Goal: Use online tool/utility: Use online tool/utility

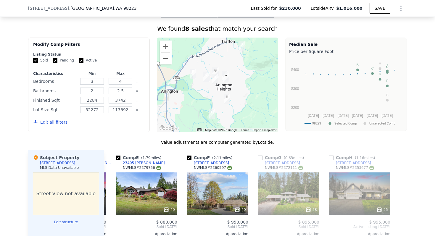
scroll to position [846, 0]
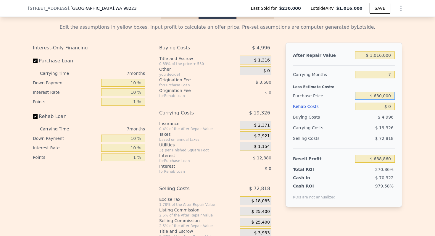
click at [385, 95] on input "$ 630,000" at bounding box center [375, 96] width 40 height 8
type input "$ 579,000"
click at [390, 106] on input "$ 0" at bounding box center [375, 107] width 40 height 8
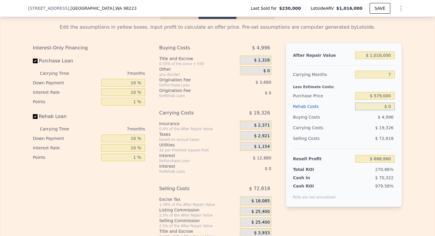
type input "$ 313,570"
click at [390, 106] on input "$ 0" at bounding box center [375, 107] width 40 height 8
click at [389, 75] on input "7" at bounding box center [375, 75] width 40 height 8
type input "4"
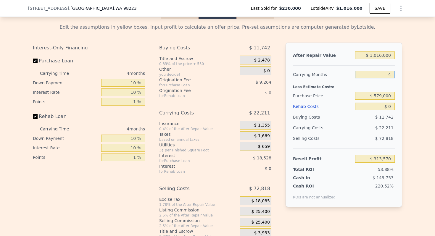
type input "$ 330,229"
type input "4"
click at [381, 55] on input "$ 1,016,000" at bounding box center [375, 56] width 40 height 8
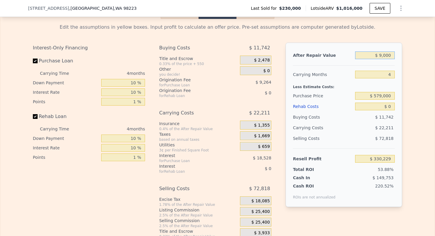
type input "$ 90,000"
type input "-$ 528,670"
type input "$ 900,000"
type input "$ 222,635"
type input "$ 900,000"
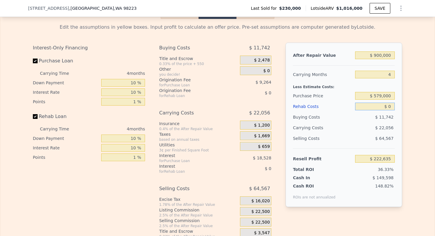
click at [389, 106] on input "$ 0" at bounding box center [375, 107] width 40 height 8
type input "$ 1"
type input "$ 222,634"
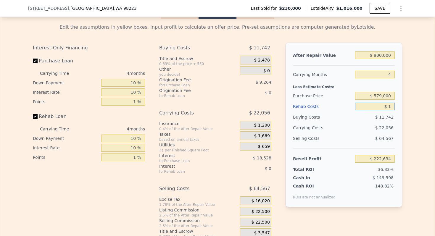
type input "$ 15"
type input "$ 222,620"
type input "$ 150,000"
type input "$ 65,435"
type input "$ 150,000"
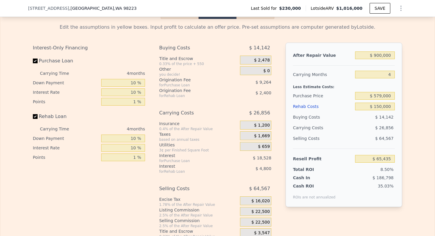
click at [307, 133] on div "Carrying Costs" at bounding box center [311, 128] width 37 height 11
click at [267, 215] on div "$ 22,500" at bounding box center [255, 211] width 31 height 9
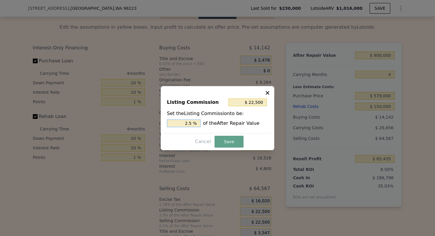
click at [187, 125] on input "2.5 %" at bounding box center [184, 124] width 34 height 8
type input "$ 18,000"
type input "2 %"
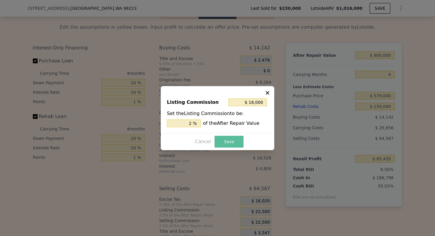
click at [225, 142] on button "Save" at bounding box center [229, 142] width 29 height 12
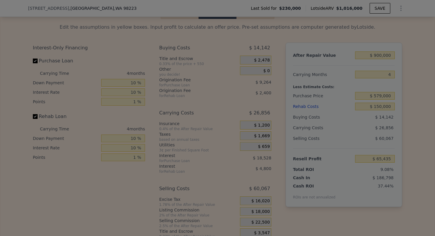
type input "$ 69,935"
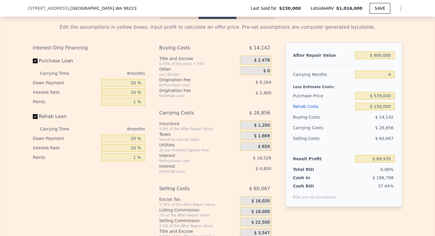
click at [263, 213] on span "$ 18,000" at bounding box center [261, 211] width 18 height 5
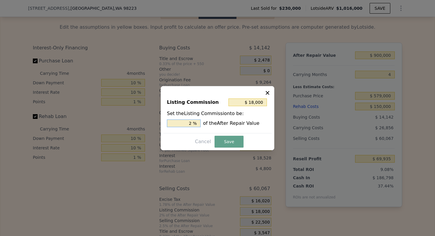
click at [190, 122] on input "2 %" at bounding box center [184, 124] width 34 height 8
type input "$ 9,000"
type input "1. %"
type input "$ 13,500"
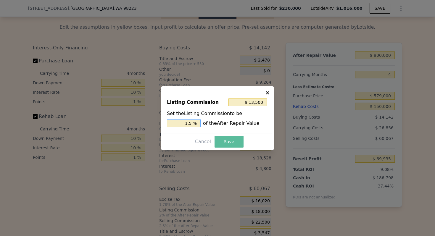
type input "1.5 %"
click at [228, 141] on button "Save" at bounding box center [229, 142] width 29 height 12
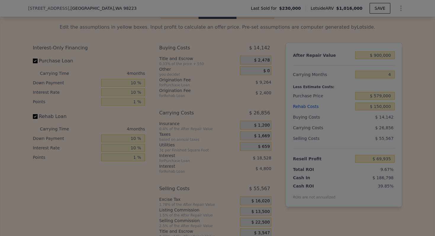
type input "$ 74,435"
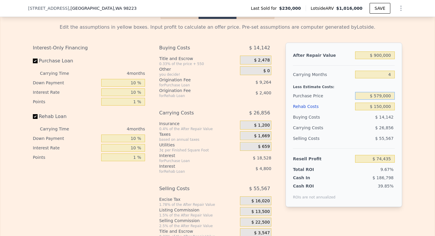
click at [383, 94] on input "$ 579,000" at bounding box center [375, 96] width 40 height 8
type input "$ 1,016,000"
type input "7"
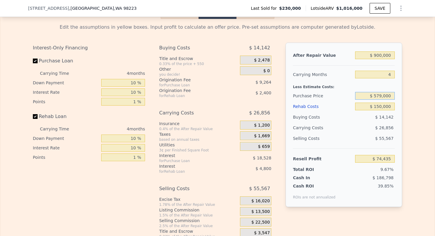
type input "$ 579,000"
type input "$ 0"
type input "$ 688,860"
click at [383, 94] on input "$ 579,000,000" at bounding box center [375, 96] width 40 height 8
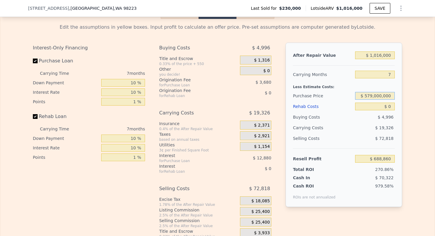
click at [383, 94] on input "$ 579,000,000" at bounding box center [375, 96] width 40 height 8
type input "$ 900,000"
click at [392, 74] on input "7" at bounding box center [375, 75] width 40 height 8
type input "-$ 31,611"
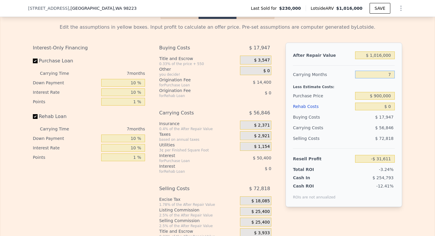
click at [392, 74] on input "7" at bounding box center [375, 75] width 40 height 8
type input "1"
type input "$ 17,114"
type input "18"
type input "-$ 120,939"
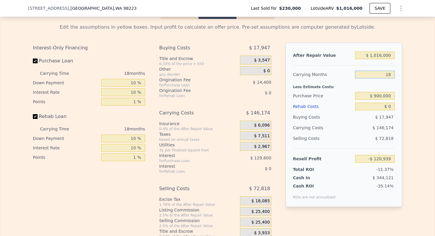
type input "18"
click at [382, 58] on input "$ 1,016,000" at bounding box center [375, 56] width 40 height 8
type input "$ 1"
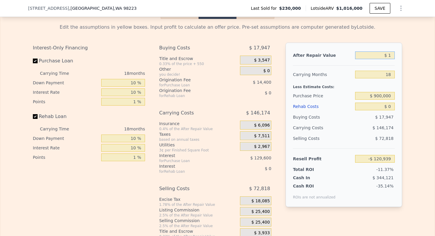
type input "-$ 1,058,574"
type input "$ 155"
type input "-$ 1,058,433"
type input "$ 155,000"
type input "-$ 915,530"
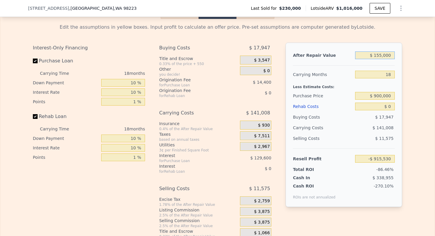
type input "$ 1,550,000"
type input "$ 371,873"
type input "$ 1,550,000"
click at [389, 105] on input "$ 0" at bounding box center [375, 107] width 40 height 8
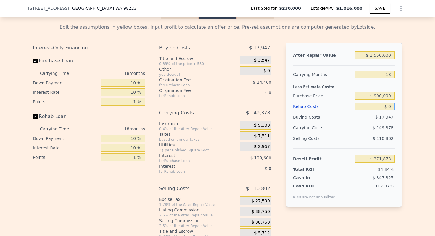
click at [389, 105] on input "$ 0" at bounding box center [375, 107] width 40 height 8
click at [392, 105] on input "$ 0" at bounding box center [375, 107] width 40 height 8
type input "$ 2"
type input "$ 371,871"
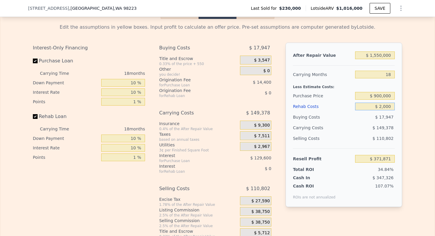
type input "$ 20,000"
type input "$ 348,673"
type input "$ 200,000"
type input "$ 139,873"
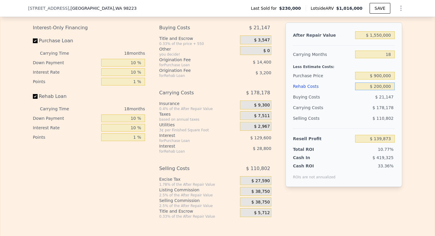
type input "$ 200,000"
click at [264, 190] on span "$ 38,750" at bounding box center [261, 191] width 18 height 5
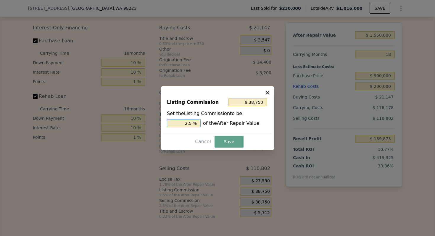
click at [187, 124] on input "2.5 %" at bounding box center [184, 124] width 34 height 8
type input "$ 15,500"
type input "1 %"
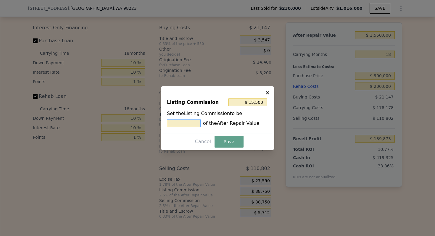
type input "$ 31,000"
type input "2 %"
click at [225, 141] on button "Save" at bounding box center [229, 142] width 29 height 12
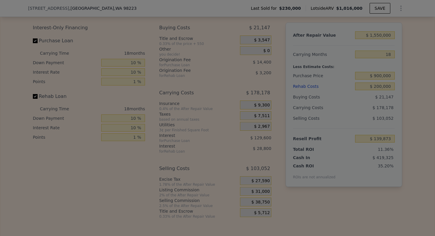
type input "$ 147,623"
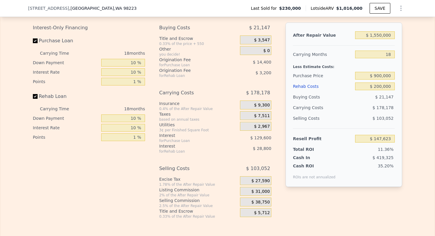
click at [305, 108] on div "Carrying Costs" at bounding box center [311, 107] width 37 height 11
click at [305, 114] on div "Selling Costs" at bounding box center [323, 118] width 60 height 11
click at [382, 76] on input "$ 900,000" at bounding box center [375, 76] width 40 height 8
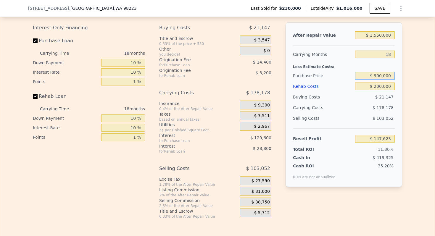
click at [382, 76] on input "$ 900,000" at bounding box center [375, 76] width 40 height 8
type input "$ 800,000"
click at [311, 68] on div "Less Estimate Costs:" at bounding box center [344, 65] width 102 height 11
type input "$ 263,956"
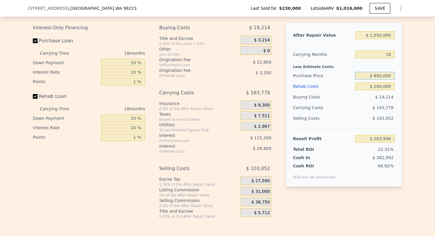
click at [379, 77] on input "$ 800,000" at bounding box center [375, 76] width 40 height 8
type input "$ 900,000"
click at [300, 74] on div "Purchase Price" at bounding box center [323, 75] width 60 height 11
type input "$ 147,623"
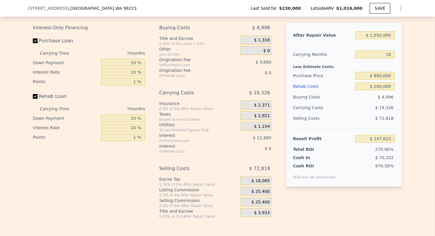
type input "$ 1,016,000"
type input "7"
type input "$ 0"
type input "$ 688,860"
click at [177, 95] on div "Carrying Costs" at bounding box center [192, 93] width 66 height 11
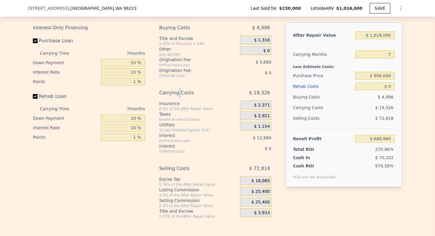
click at [177, 95] on div "Carrying Costs" at bounding box center [192, 93] width 66 height 11
click at [169, 111] on div "Taxes" at bounding box center [198, 114] width 78 height 6
click at [389, 87] on input "$ 0" at bounding box center [375, 87] width 40 height 8
type input "$ 2"
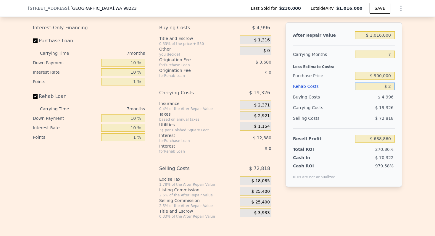
type input "$ 688,858"
type input "$ 20"
type input "$ 688,840"
type input "$ 2,000"
type input "$ 686,716"
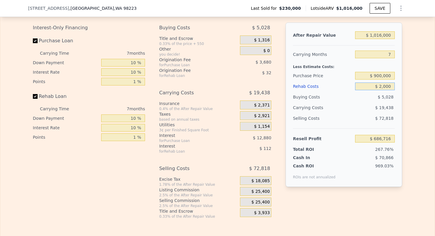
type input "$ 20,000"
type input "$ 667,420"
type input "$ 200,000"
type input "$ 474,460"
type input "$ 200,000"
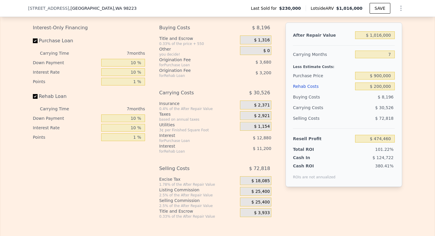
click at [268, 194] on span "$ 25,400" at bounding box center [261, 191] width 18 height 5
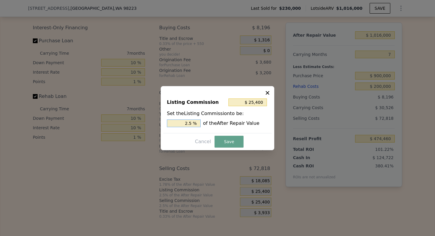
click at [188, 123] on input "2.5 %" at bounding box center [184, 124] width 34 height 8
type input "$ 20,320"
type input "2 %"
click at [226, 142] on button "Save" at bounding box center [229, 142] width 29 height 12
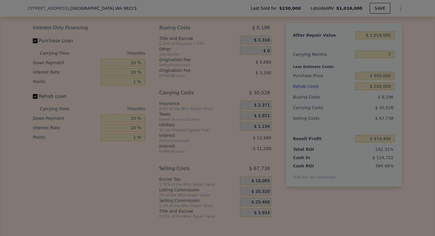
type input "$ 479,540"
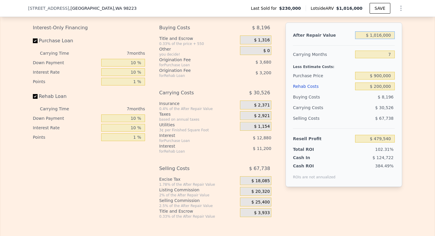
click at [380, 35] on input "$ 1,016,000" at bounding box center [375, 35] width 40 height 8
type input "$ 1"
type input "-$ 466,900"
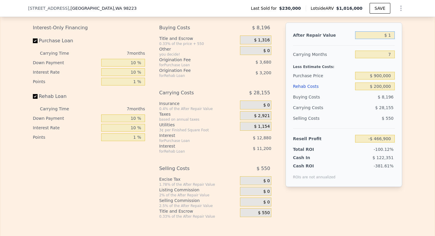
type input "$ 15"
type input "-$ 466,886"
type input "$ 155"
type input "-$ 466,757"
type input "$ 15"
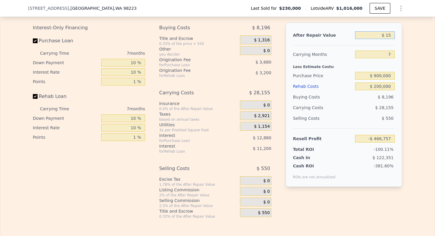
type input "-$ 466,886"
type input "$ 15,000"
type input "-$ 452,928"
type input "$ 150,000"
type input "-$ 327,171"
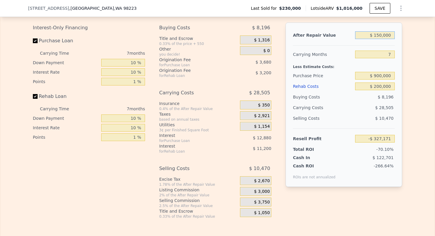
type input "$ 1,500,000"
type input "$ 930,404"
type input "$ 1,500,000"
click at [390, 55] on input "7" at bounding box center [375, 55] width 40 height 8
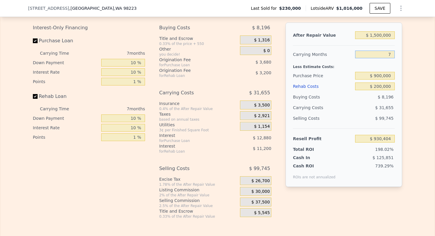
click at [390, 55] on input "7" at bounding box center [375, 55] width 40 height 8
type input "5"
type input "$ 939,449"
type input "5"
click at [386, 76] on input "$ 900,000" at bounding box center [375, 76] width 40 height 8
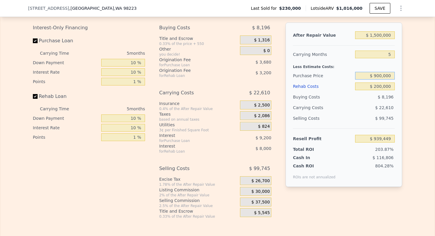
click at [386, 76] on input "$ 900,000" at bounding box center [375, 76] width 40 height 8
type input "$ 800,000"
click at [320, 60] on div "Carrying Months" at bounding box center [323, 54] width 60 height 11
type input "$ 335,631"
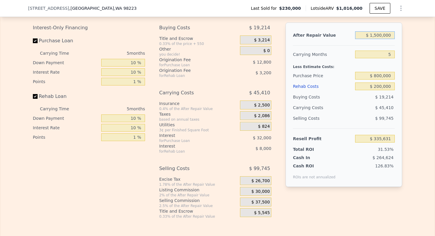
click at [381, 33] on input "$ 1,500,000" at bounding box center [375, 35] width 40 height 8
type input "$ 1"
type input "-$ 1,062,673"
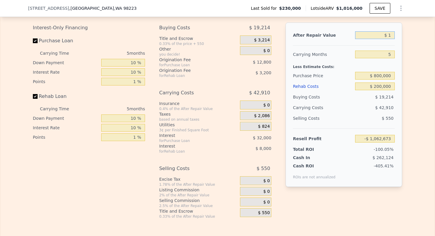
type input "$ 14"
type input "-$ 1,062,660"
type input "$ 1,400"
type input "-$ 1,062,543"
type input "$ 140,000"
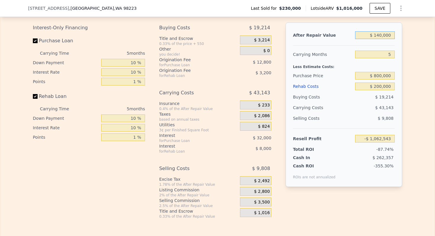
type input "-$ 932,165"
type input "$ 1,400,000"
type input "$ 242,411"
click at [309, 72] on div "Purchase Price" at bounding box center [323, 75] width 60 height 11
click at [311, 68] on div "Less Estimate Costs:" at bounding box center [344, 65] width 102 height 11
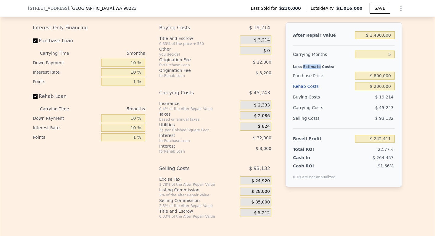
click at [311, 68] on div "Less Estimate Costs:" at bounding box center [344, 65] width 102 height 11
click at [309, 76] on div "Purchase Price" at bounding box center [323, 75] width 60 height 11
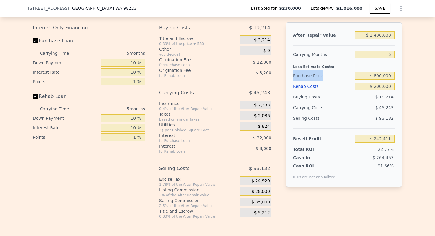
click at [309, 76] on div "Purchase Price" at bounding box center [323, 75] width 60 height 11
click at [316, 70] on div "Purchase Price" at bounding box center [323, 75] width 60 height 11
click at [319, 67] on div "Less Estimate Costs:" at bounding box center [344, 65] width 102 height 11
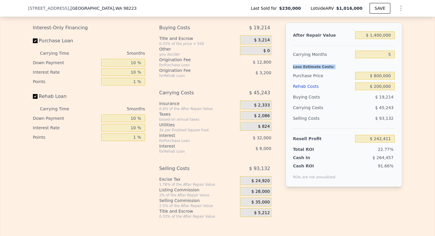
click at [319, 67] on div "Less Estimate Costs:" at bounding box center [344, 65] width 102 height 11
click at [313, 76] on div "Purchase Price" at bounding box center [323, 75] width 60 height 11
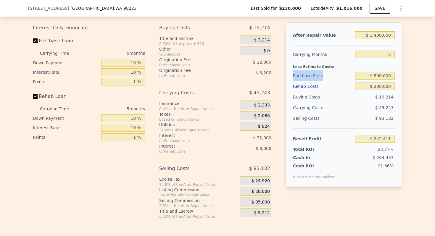
click at [313, 76] on div "Purchase Price" at bounding box center [323, 75] width 60 height 11
click at [318, 68] on div "Less Estimate Costs:" at bounding box center [344, 65] width 102 height 11
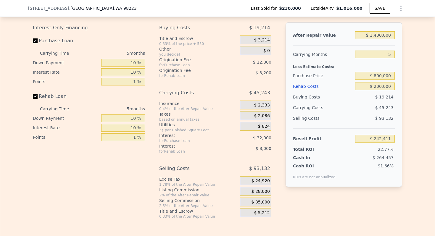
click at [312, 78] on div "Purchase Price" at bounding box center [323, 75] width 60 height 11
click at [313, 76] on div "Purchase Price" at bounding box center [323, 75] width 60 height 11
click at [314, 69] on div "Less Estimate Costs:" at bounding box center [344, 65] width 102 height 11
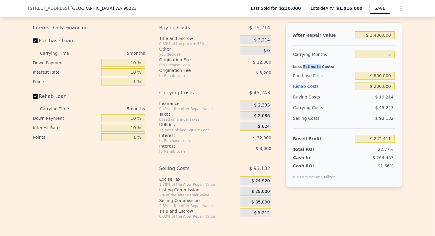
click at [314, 69] on div "Less Estimate Costs:" at bounding box center [344, 65] width 102 height 11
click at [314, 68] on div "Less Estimate Costs:" at bounding box center [344, 65] width 102 height 11
click at [387, 34] on input "$ 1,400,000" at bounding box center [375, 35] width 40 height 8
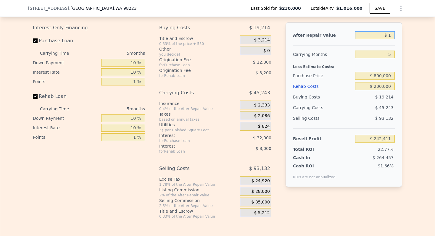
type input "$ 13"
type input "-$ 1,062,661"
type input "$ 1,300,000"
type input "$ 149,190"
type input "$ 13,000,000"
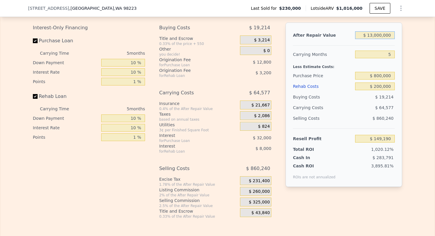
type input "$ 11,055,969"
type input "$ 1,300,000"
type input "$ 149,190"
type input "$ 1,300,000"
click at [312, 68] on div "Less Estimate Costs:" at bounding box center [344, 65] width 102 height 11
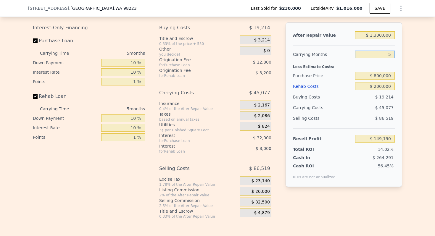
click at [388, 53] on input "5" at bounding box center [375, 55] width 40 height 8
type input "6"
type input "$ 140,174"
type input "6"
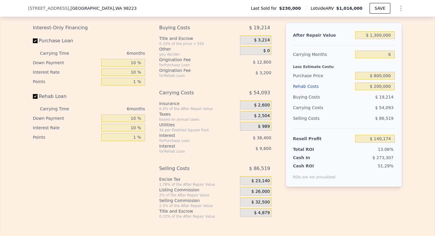
click at [316, 76] on div "Purchase Price" at bounding box center [323, 75] width 60 height 11
type input "$ 1,016,000"
type input "7"
type input "$ 0"
type input "$ 688,860"
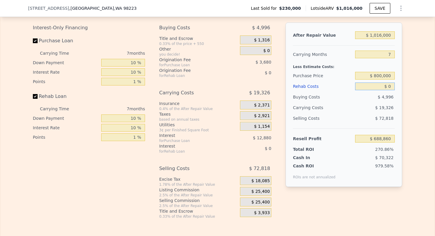
click at [392, 87] on input "$ 0" at bounding box center [375, 87] width 40 height 8
type input "$ 2"
type input "$ 688,858"
type input "$ 2,000"
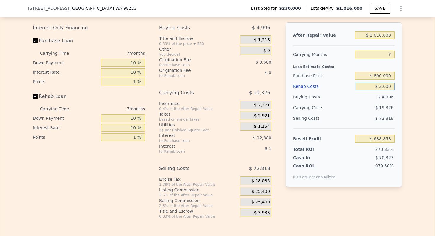
type input "$ 688,840"
type input "$ 20,000"
type input "$ 667,420"
type input "$ 200,000"
type input "$ 474,460"
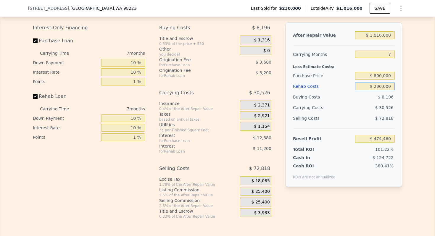
type input "$ 200,000"
click at [389, 53] on input "7" at bounding box center [375, 55] width 40 height 8
type input "6"
type input "$ 478,821"
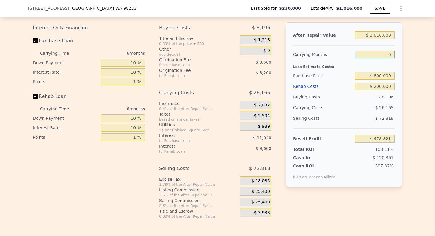
type input "6"
click at [386, 36] on input "$ 1,016,000" at bounding box center [375, 35] width 40 height 8
type input "$ 1"
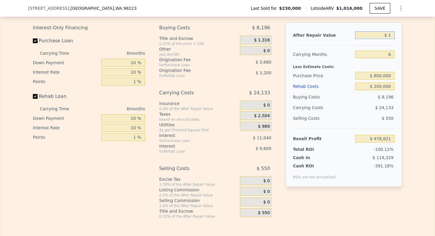
type input "-$ 462,878"
type input "$ 13"
type input "-$ 462,866"
type input "$ 130,000"
type input "-$ 342,386"
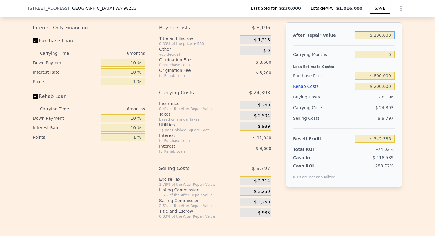
type input "$ 1,300,000"
type input "$ 742,052"
type input "$ 1,300,000"
click at [322, 54] on div "Carrying Months" at bounding box center [323, 54] width 60 height 11
click at [385, 77] on input "$ 800,000" at bounding box center [375, 76] width 40 height 8
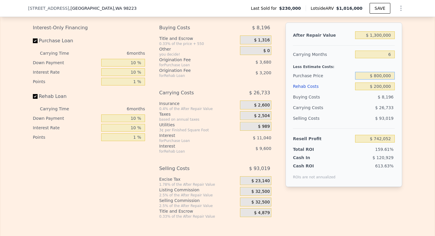
click at [385, 77] on input "$ 800,000" at bounding box center [375, 76] width 40 height 8
type input "$ 800,000"
click at [311, 62] on div "Less Estimate Costs:" at bounding box center [344, 65] width 102 height 11
type input "$ 133,674"
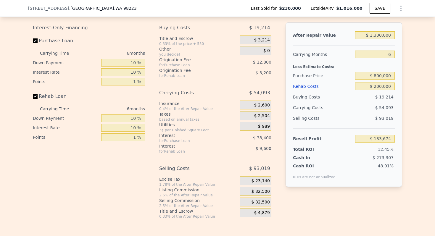
click at [264, 191] on span "$ 32,500" at bounding box center [261, 191] width 18 height 5
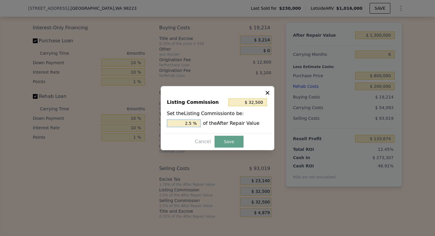
click at [187, 124] on input "2.5 %" at bounding box center [184, 124] width 34 height 8
type input "$ 26,000"
type input "2 %"
click at [226, 140] on button "Save" at bounding box center [229, 142] width 29 height 12
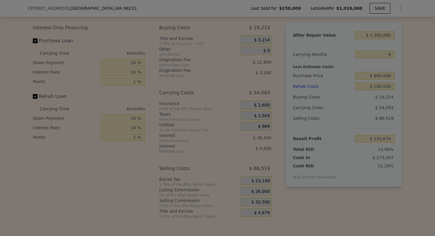
type input "$ 140,174"
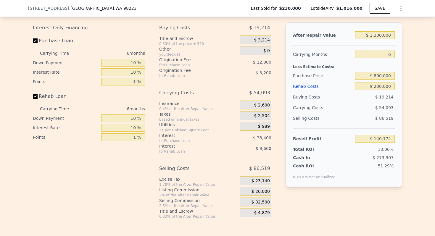
click at [313, 143] on div "Resell Profit" at bounding box center [323, 139] width 60 height 11
click at [309, 140] on div "Resell Profit" at bounding box center [323, 139] width 60 height 11
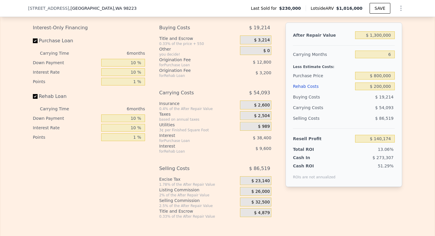
click at [306, 147] on div "Total ROI" at bounding box center [311, 150] width 37 height 6
click at [302, 158] on div "Cash In" at bounding box center [311, 158] width 37 height 6
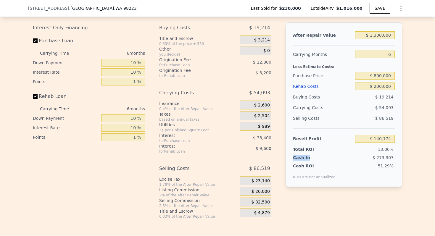
click at [302, 158] on div "Cash In" at bounding box center [311, 158] width 37 height 6
click at [301, 166] on div "Cash ROI" at bounding box center [314, 166] width 43 height 6
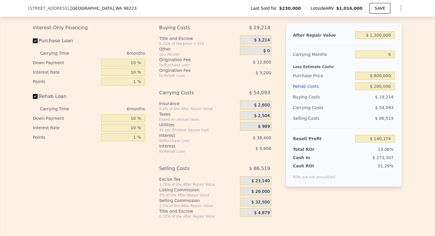
click at [305, 158] on div "Cash In" at bounding box center [311, 158] width 37 height 6
click at [303, 165] on div "Cash ROI" at bounding box center [314, 166] width 43 height 6
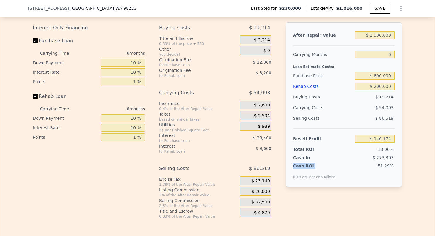
click at [303, 165] on div "Cash ROI" at bounding box center [314, 166] width 43 height 6
click at [302, 158] on div "Cash In" at bounding box center [311, 158] width 37 height 6
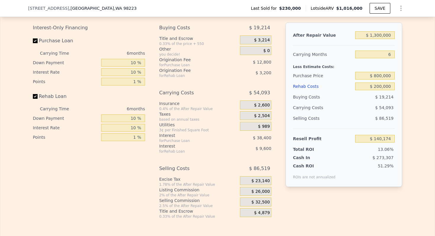
click at [304, 150] on div "Total ROI" at bounding box center [311, 150] width 37 height 6
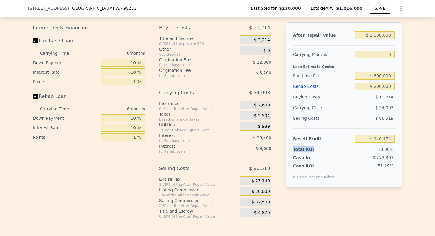
click at [304, 150] on div "Total ROI" at bounding box center [311, 150] width 37 height 6
click at [304, 121] on div "Selling Costs" at bounding box center [323, 118] width 60 height 11
click at [304, 120] on div "Selling Costs" at bounding box center [323, 118] width 60 height 11
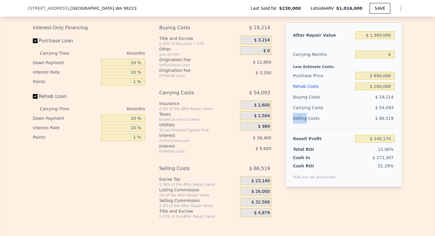
click at [304, 120] on div "Selling Costs" at bounding box center [323, 118] width 60 height 11
click at [311, 107] on div "Carrying Costs" at bounding box center [311, 107] width 37 height 11
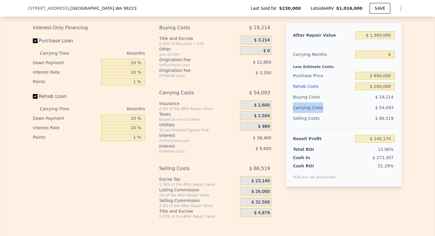
click at [311, 107] on div "Carrying Costs" at bounding box center [311, 107] width 37 height 11
click at [306, 98] on div "Buying Costs" at bounding box center [323, 97] width 60 height 11
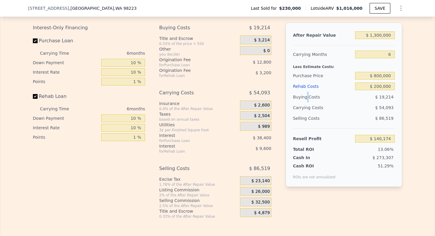
click at [306, 98] on div "Buying Costs" at bounding box center [323, 97] width 60 height 11
click at [306, 112] on div "Carrying Costs" at bounding box center [311, 107] width 37 height 11
click at [307, 110] on div "Carrying Costs" at bounding box center [311, 107] width 37 height 11
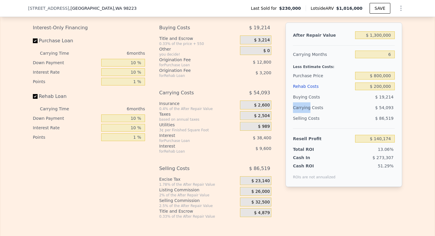
click at [307, 110] on div "Carrying Costs" at bounding box center [311, 107] width 37 height 11
click at [310, 117] on div "Selling Costs" at bounding box center [323, 118] width 60 height 11
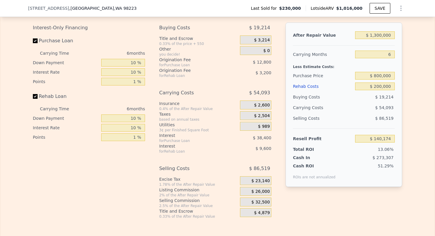
click at [304, 138] on div "Resell Profit" at bounding box center [323, 139] width 60 height 11
click at [302, 154] on div "Cash In $ 273,307" at bounding box center [344, 157] width 102 height 8
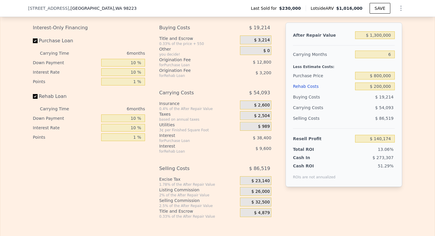
click at [304, 146] on div "Total ROI 13.06%" at bounding box center [344, 148] width 102 height 8
click at [309, 138] on div "Resell Profit" at bounding box center [323, 139] width 60 height 11
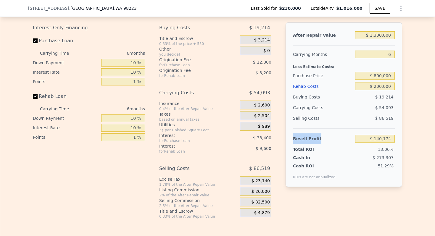
click at [309, 138] on div "Resell Profit" at bounding box center [323, 139] width 60 height 11
click at [309, 149] on div "Total ROI" at bounding box center [311, 150] width 37 height 6
type input "$ 1,016,000"
type input "7"
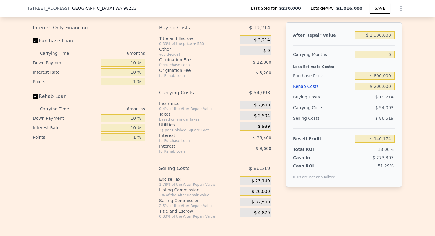
type input "$ 0"
type input "$ 688,860"
click at [389, 54] on input "7" at bounding box center [375, 55] width 40 height 8
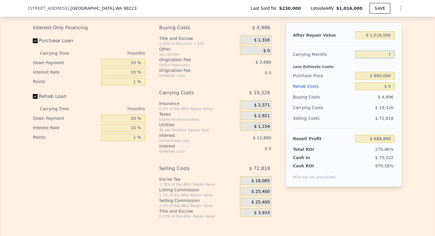
type input "6"
type input "$ 691,621"
type input "6"
click at [260, 193] on span "$ 25,400" at bounding box center [261, 191] width 18 height 5
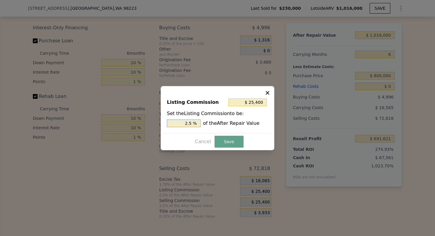
click at [188, 124] on input "2.5 %" at bounding box center [184, 124] width 34 height 8
type input "$ 20,320"
type input "2. %"
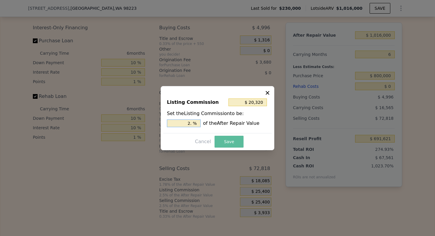
type input "$ 25,400"
type input "2.5 %"
click at [238, 141] on button "Save" at bounding box center [229, 142] width 29 height 12
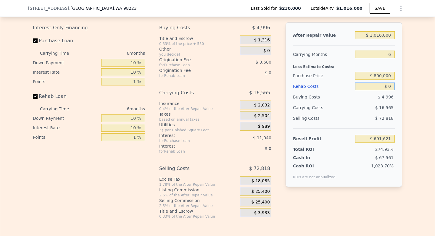
click at [393, 85] on input "$ 0" at bounding box center [375, 87] width 40 height 8
type input "$ 1"
type input "$ 691,620"
type input "$ 2"
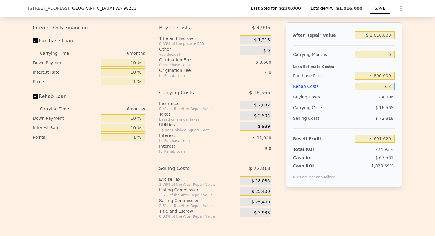
type input "$ 691,619"
type input "$ 20,000"
type input "$ 670,341"
type input "$ 200,000"
type input "$ 478,821"
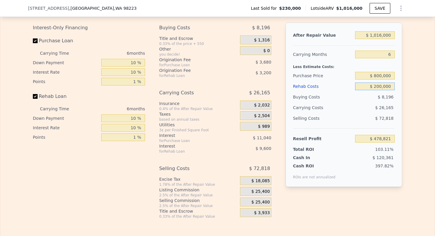
type input "$ 200,000"
click at [312, 107] on div "Carrying Costs" at bounding box center [311, 107] width 37 height 11
click at [382, 36] on input "$ 1,016,000" at bounding box center [375, 35] width 40 height 8
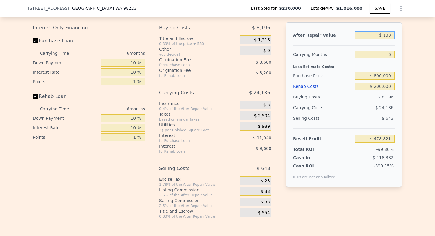
type input "$ 1,300"
type input "-$ 462,878"
type input "$ 13,000"
type input "-$ 450,829"
type input "$ 130,000"
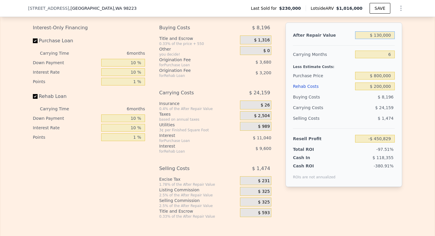
type input "-$ 342,386"
type input "$ 1,300,000"
type input "$ 742,052"
type input "$ 1,300,000"
click at [312, 59] on div "Carrying Months" at bounding box center [323, 54] width 60 height 11
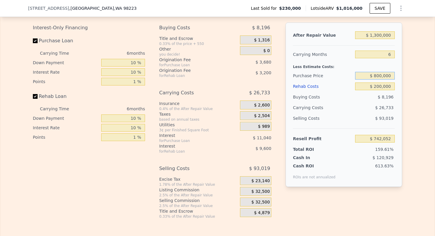
click at [386, 76] on input "$ 800,000" at bounding box center [375, 76] width 40 height 8
type input "$ 800,000"
click at [302, 108] on div "Carrying Costs" at bounding box center [311, 107] width 37 height 11
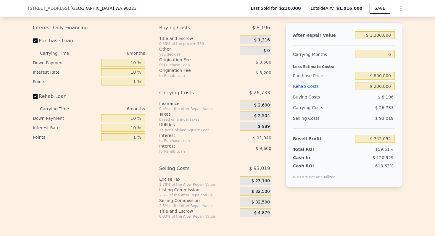
type input "$ 133,674"
click at [382, 75] on input "$ 800,000" at bounding box center [375, 76] width 40 height 8
type input "$ 1,000,000"
click at [321, 54] on div "Carrying Months" at bounding box center [323, 54] width 60 height 11
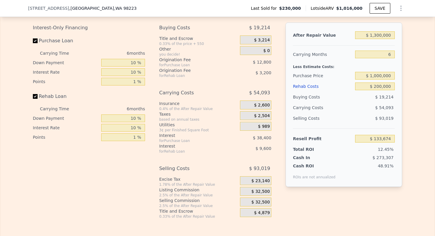
type input "-$ 79,792"
click at [384, 34] on input "$ 1,300,000" at bounding box center [375, 35] width 40 height 8
type input "$ 1"
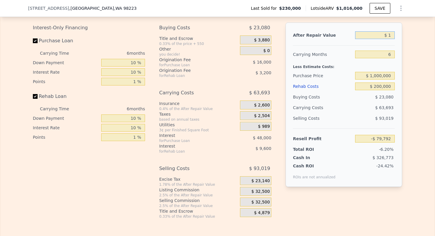
type input "-$ 1,284,722"
type input "$ 150,000"
type input "-$ 1,145,693"
type input "$ 1,500,000"
type input "$ 105,582"
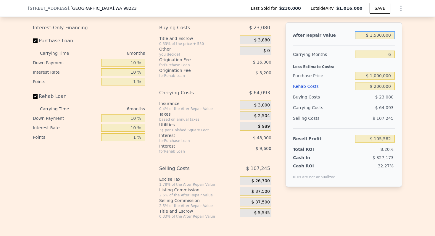
click at [383, 35] on input "$ 1,500,000" at bounding box center [375, 35] width 40 height 8
click at [381, 35] on input "$ 1,500,000" at bounding box center [375, 35] width 40 height 8
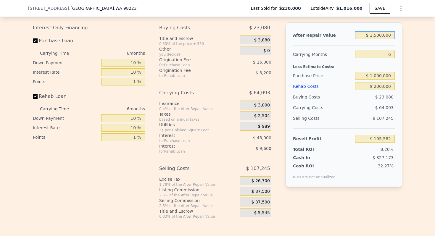
click at [381, 35] on input "$ 1,500,000" at bounding box center [375, 35] width 40 height 8
type input "$ 1"
type input "-$ 1,284,722"
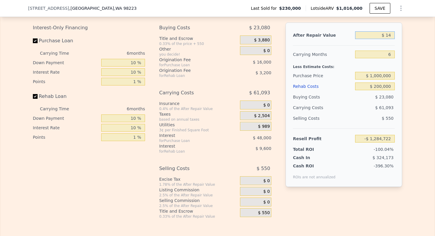
type input "$ 140"
type input "-$ 1,284,709"
type input "$ 140,000"
type input "-$ 1,154,961"
type input "$ 1,400,000"
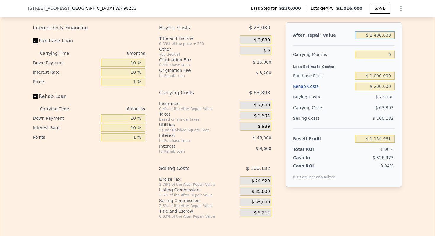
type input "$ 12,895"
click at [383, 36] on input "$ 1,400,000" at bounding box center [375, 35] width 40 height 8
click at [323, 72] on div "Purchase Price" at bounding box center [323, 75] width 60 height 11
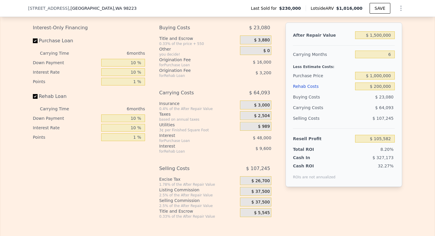
click at [261, 191] on span "$ 37,500" at bounding box center [261, 191] width 18 height 5
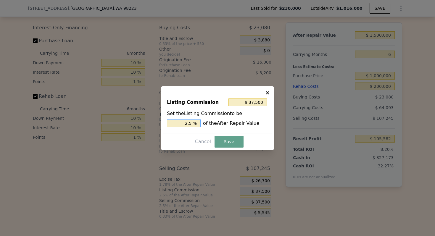
click at [188, 122] on input "2.5 %" at bounding box center [184, 124] width 34 height 8
click at [231, 137] on button "Save" at bounding box center [229, 142] width 29 height 12
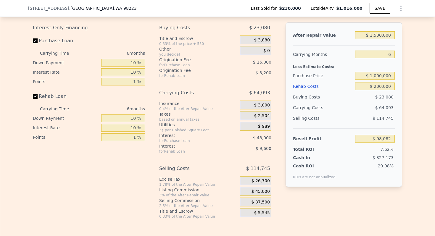
click at [262, 201] on span "$ 37,500" at bounding box center [261, 202] width 18 height 5
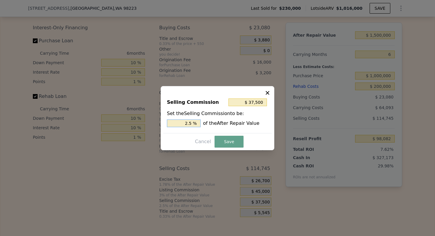
click at [187, 123] on input "2.5 %" at bounding box center [184, 124] width 34 height 8
click at [236, 150] on div "Selling Commission $ 45,000 Set the Selling Commission to be: 3 % of the After …" at bounding box center [218, 118] width 114 height 64
click at [233, 143] on button "Save" at bounding box center [229, 142] width 29 height 12
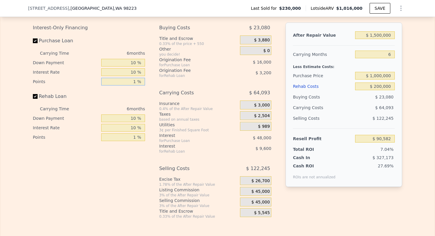
click at [134, 81] on input "1 %" at bounding box center [123, 82] width 44 height 8
click at [134, 136] on input "1 %" at bounding box center [123, 138] width 44 height 8
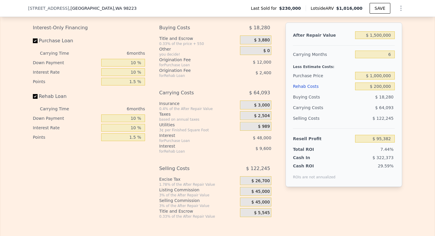
click at [197, 124] on div "Utilities" at bounding box center [198, 125] width 78 height 6
click at [308, 144] on div "Resell Profit" at bounding box center [323, 139] width 60 height 11
click at [305, 108] on div "Carrying Costs" at bounding box center [311, 107] width 37 height 11
click at [303, 168] on div "Cash ROI" at bounding box center [314, 166] width 43 height 6
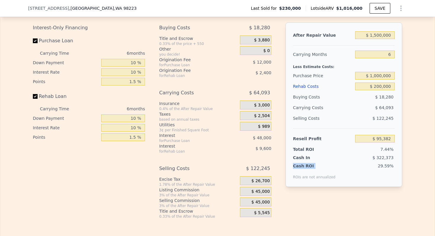
click at [303, 168] on div "Cash ROI" at bounding box center [314, 166] width 43 height 6
click at [309, 173] on div "ROIs are not annualized" at bounding box center [314, 174] width 43 height 11
click at [307, 121] on div "Selling Costs" at bounding box center [323, 118] width 60 height 11
click at [310, 120] on div "Selling Costs" at bounding box center [323, 118] width 60 height 11
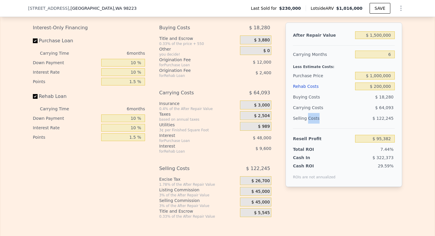
click at [310, 120] on div "Selling Costs" at bounding box center [323, 118] width 60 height 11
click at [312, 136] on div "Resell Profit" at bounding box center [323, 139] width 60 height 11
click at [313, 105] on div "Carrying Costs" at bounding box center [311, 107] width 37 height 11
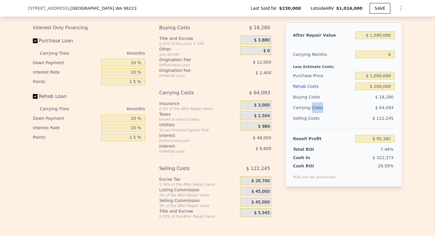
click at [313, 113] on div "Carrying Costs" at bounding box center [311, 107] width 37 height 11
click at [382, 75] on input "$ 1,000,000" at bounding box center [375, 76] width 40 height 8
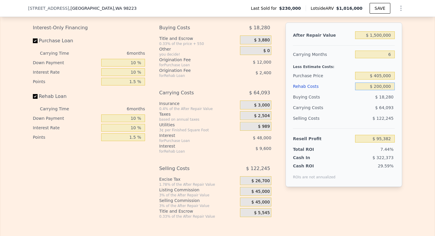
click at [380, 88] on input "$ 200,000" at bounding box center [375, 87] width 40 height 8
click at [389, 53] on input "6" at bounding box center [375, 55] width 40 height 8
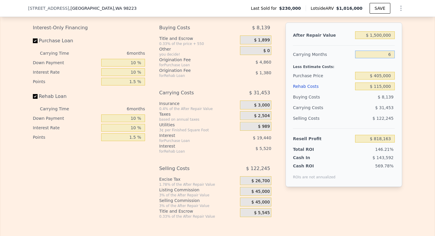
click at [389, 53] on input "6" at bounding box center [375, 55] width 40 height 8
click at [383, 36] on input "$ 1,500,000" at bounding box center [375, 35] width 40 height 8
click at [266, 193] on span "$ 21,450" at bounding box center [261, 191] width 18 height 5
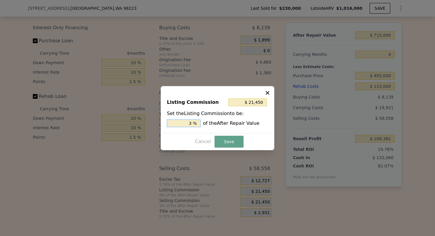
click at [193, 124] on input "3 %" at bounding box center [184, 124] width 34 height 8
click at [132, 134] on div at bounding box center [217, 118] width 435 height 236
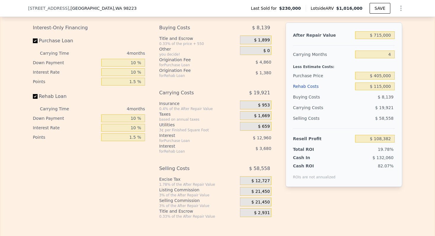
click at [262, 191] on span "$ 21,450" at bounding box center [261, 191] width 18 height 5
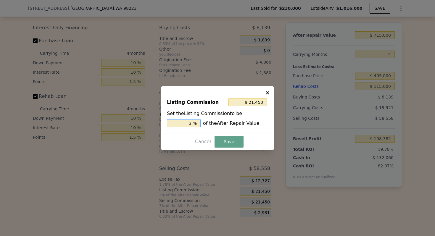
click at [190, 125] on input "3 %" at bounding box center [184, 124] width 34 height 8
click at [236, 141] on button "Save" at bounding box center [229, 142] width 29 height 12
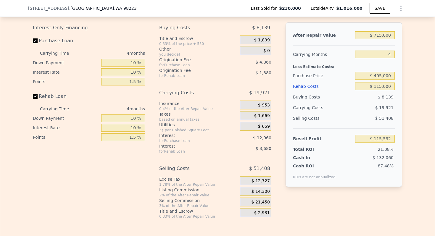
click at [262, 201] on span "$ 21,450" at bounding box center [261, 202] width 18 height 5
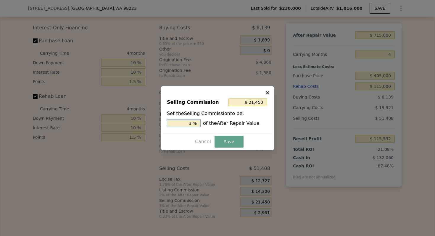
click at [189, 124] on input "3 %" at bounding box center [184, 124] width 34 height 8
click at [231, 140] on button "Save" at bounding box center [229, 142] width 29 height 12
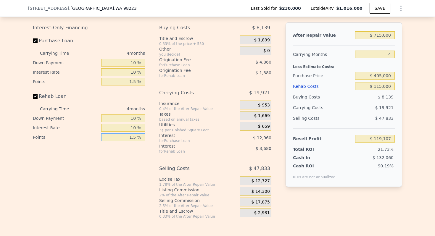
click at [134, 137] on input "1.5 %" at bounding box center [123, 138] width 44 height 8
click at [131, 83] on input "1.5 %" at bounding box center [123, 82] width 44 height 8
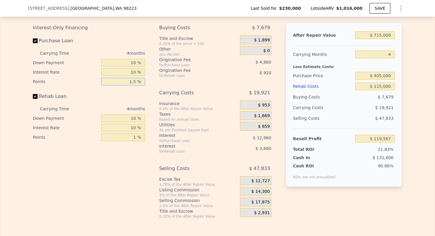
click at [131, 83] on input "1.5 %" at bounding box center [123, 82] width 44 height 8
click at [310, 145] on div "Total ROI 22.20%" at bounding box center [344, 148] width 102 height 8
click at [386, 75] on input "$ 405,000" at bounding box center [375, 76] width 40 height 8
click at [305, 64] on div "Less Estimate Costs:" at bounding box center [344, 65] width 102 height 11
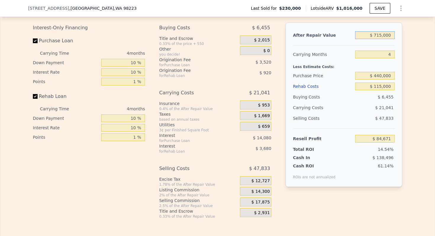
click at [383, 36] on input "$ 715,000" at bounding box center [375, 35] width 40 height 8
click at [383, 77] on input "$ 440,000" at bounding box center [375, 76] width 40 height 8
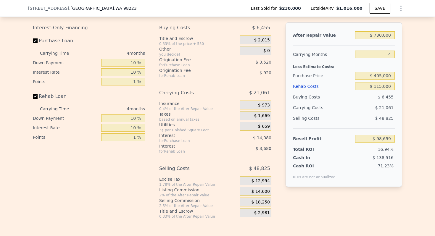
click at [316, 73] on div "Purchase Price" at bounding box center [323, 75] width 60 height 11
